Goal: Check status: Check status

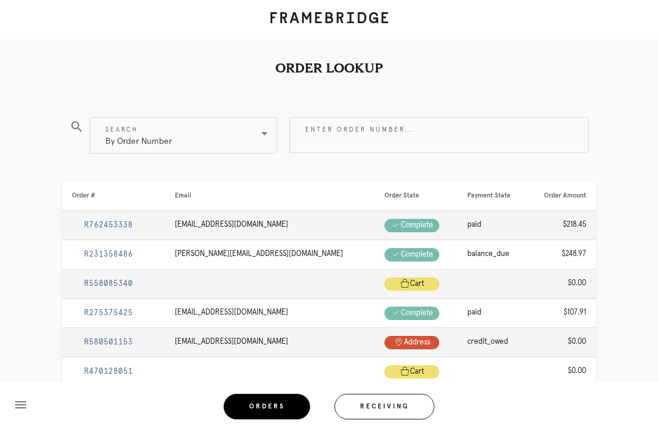
click at [409, 133] on input "Enter order number..." at bounding box center [439, 135] width 298 height 35
type input "N"
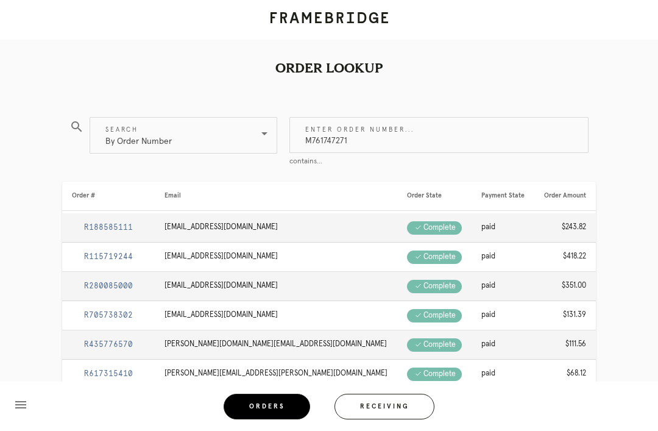
type input "M761747271"
click at [631, 93] on div "Order Lookup search Search By Order Number Enter order number... M761747271 con…" at bounding box center [329, 320] width 658 height 640
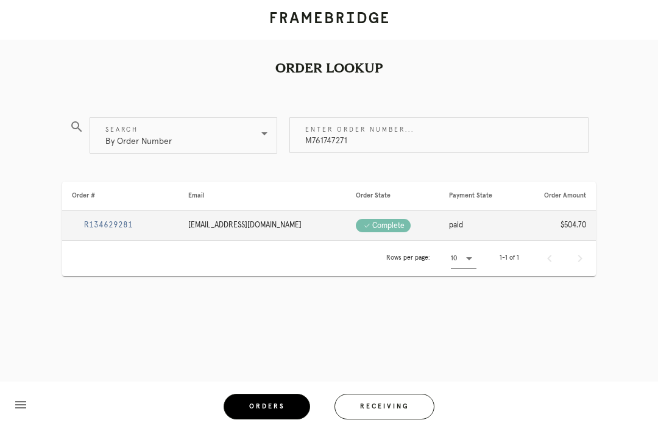
click at [95, 228] on link "R134629281" at bounding box center [108, 225] width 73 height 8
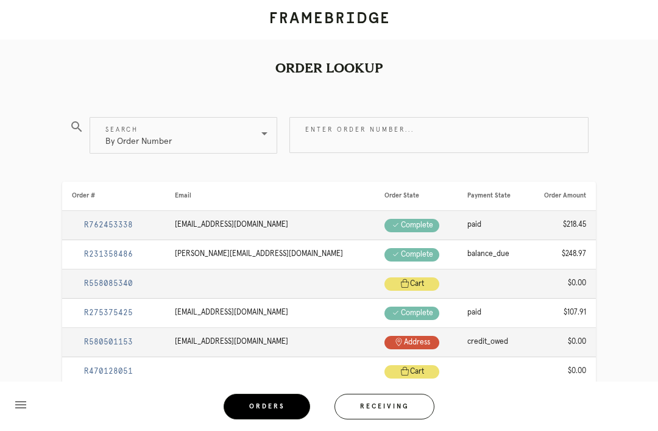
click at [529, 143] on input "Enter order number..." at bounding box center [439, 135] width 298 height 35
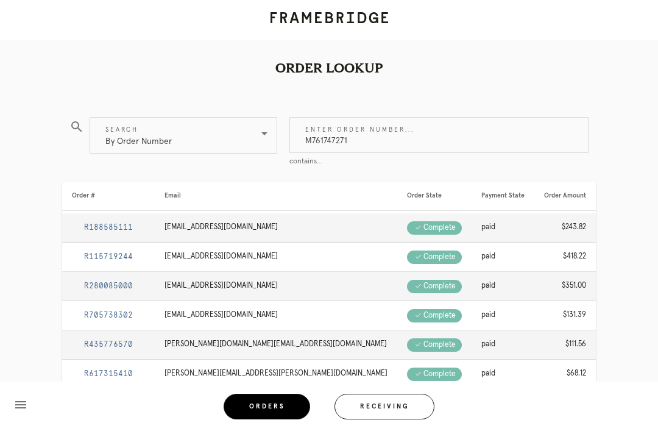
type input "M761747271"
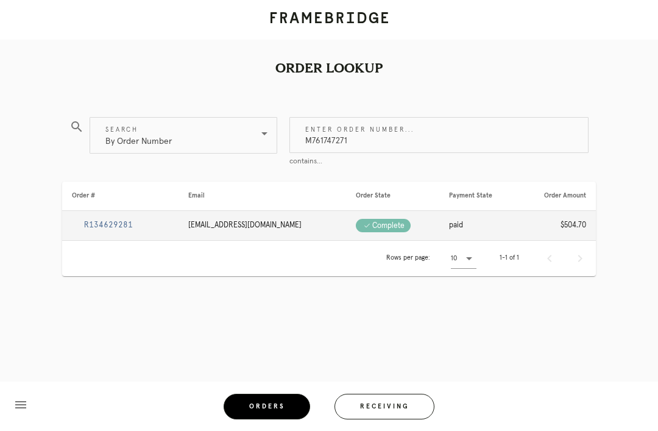
click at [595, 62] on div "Order Lookup" at bounding box center [329, 46] width 658 height 93
click at [111, 219] on td "R134629281" at bounding box center [120, 225] width 116 height 29
click at [108, 228] on link "R134629281" at bounding box center [108, 225] width 73 height 8
